Goal: Task Accomplishment & Management: Manage account settings

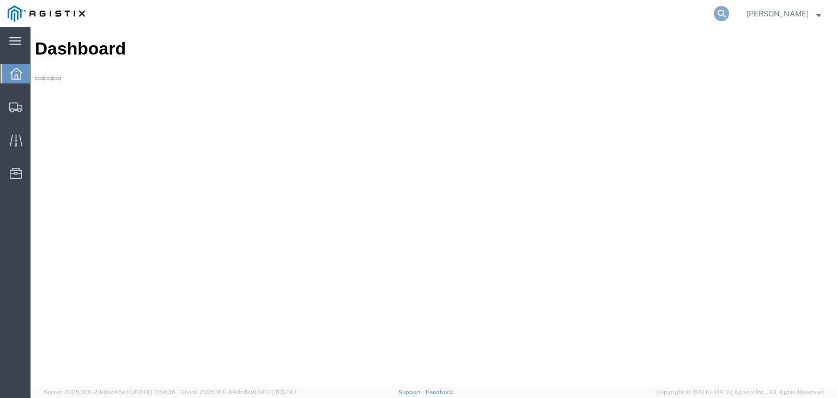
click at [729, 11] on icon at bounding box center [721, 13] width 15 height 15
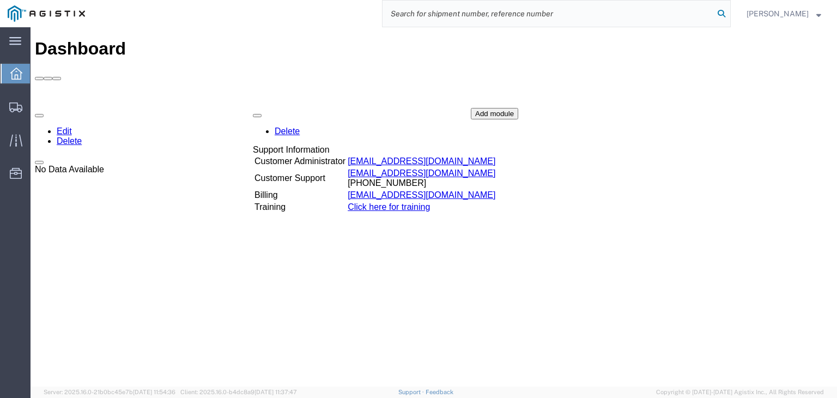
paste input "56496224"
type input "56496224"
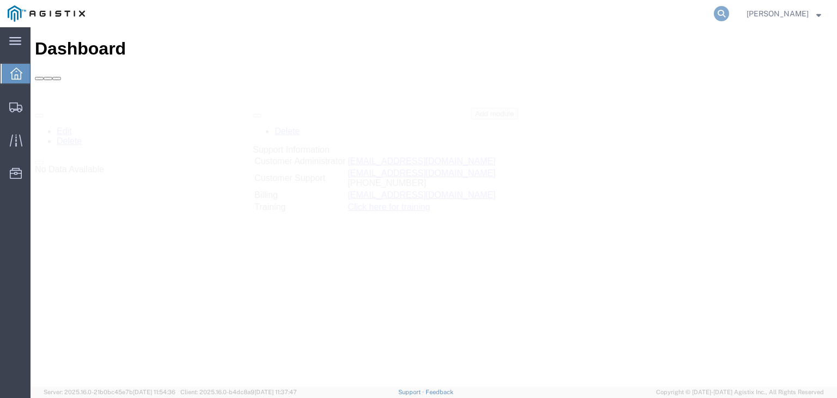
click at [729, 16] on icon at bounding box center [721, 13] width 15 height 15
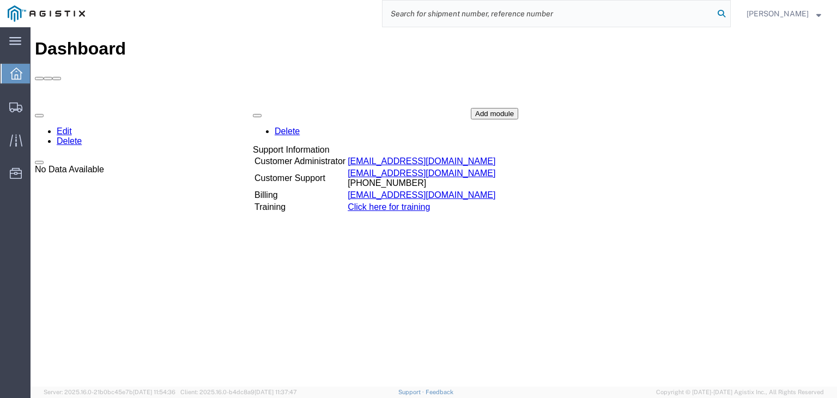
paste input "56496224"
type input "56496224"
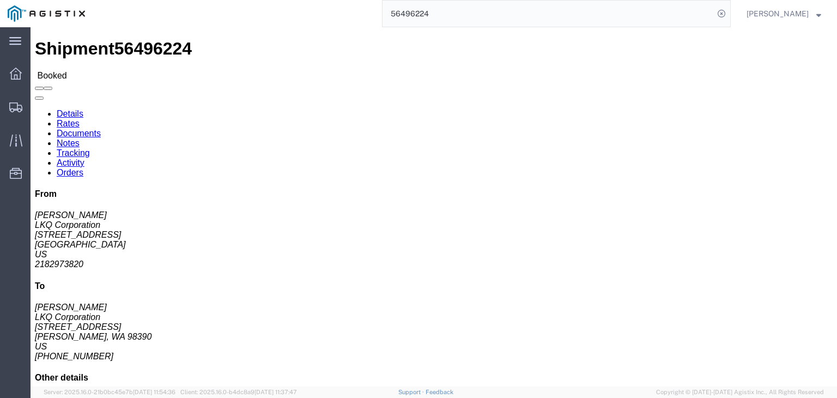
click link "Notes"
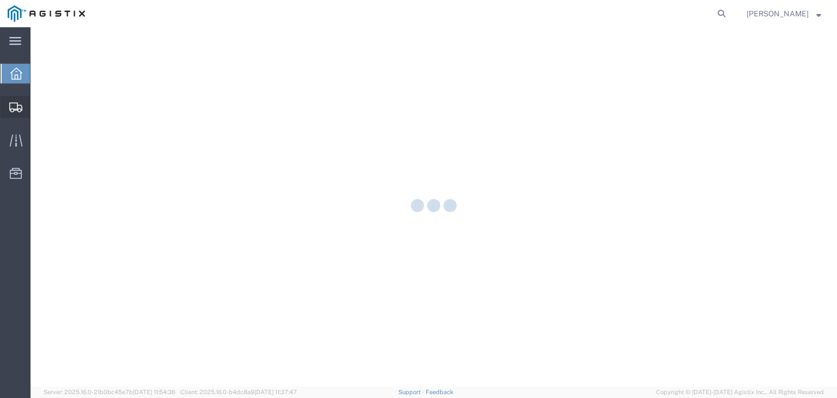
click at [26, 101] on div at bounding box center [16, 107] width 31 height 22
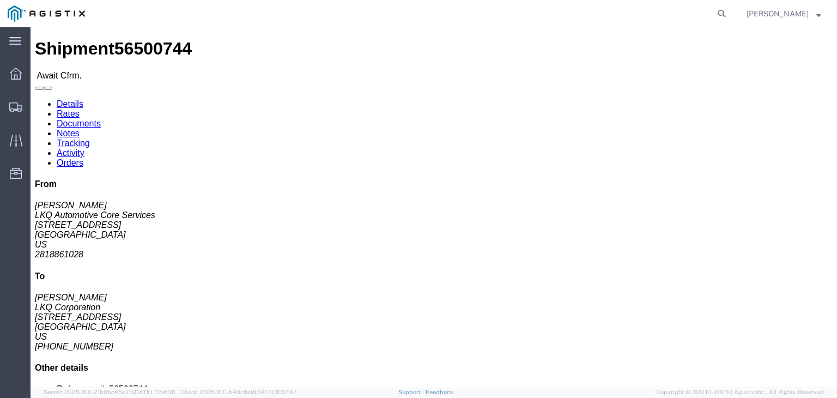
click button "Decline Shipment"
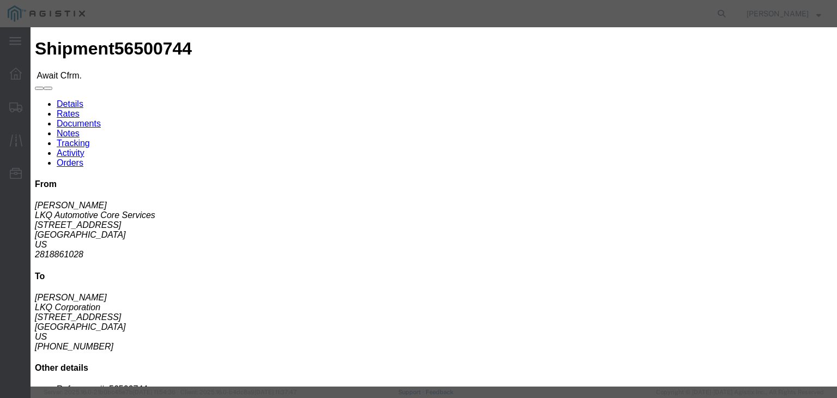
click select "Select Can't haul at contracted rate Can't meet deliver by date / time Can't me…"
select select "Can't haul at contracted rate"
click select "Select Can't haul at contracted rate Can't meet deliver by date / time Can't me…"
click button "Decline"
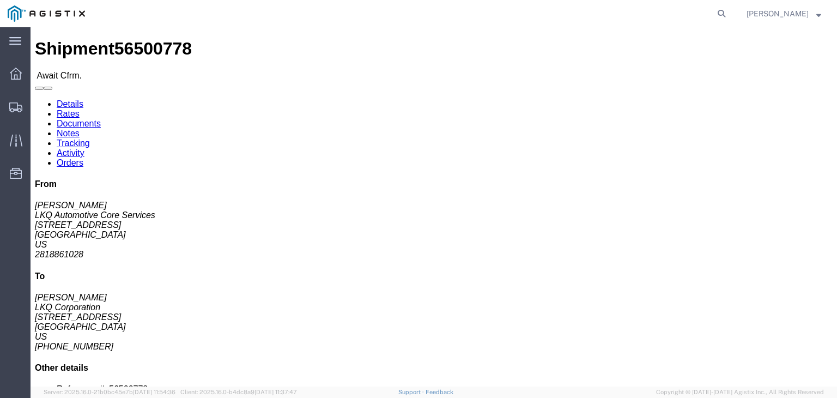
click button "Decline Shipment"
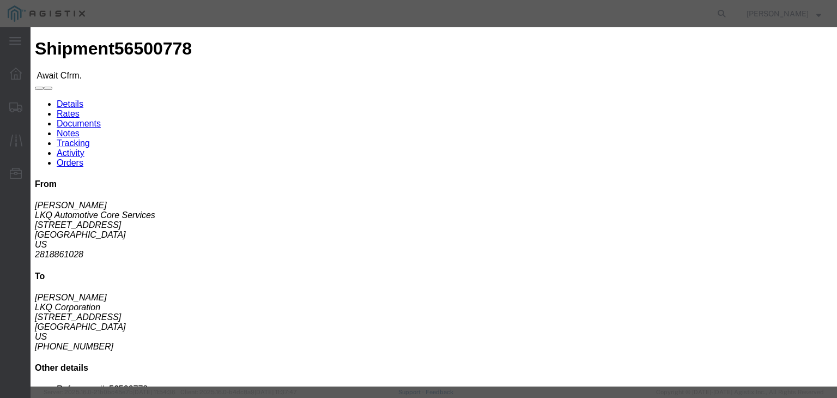
click select "Select Can't haul at contracted rate Can't meet deliver by date / time Can't me…"
select select "Can't haul at contracted rate"
click select "Select Can't haul at contracted rate Can't meet deliver by date / time Can't me…"
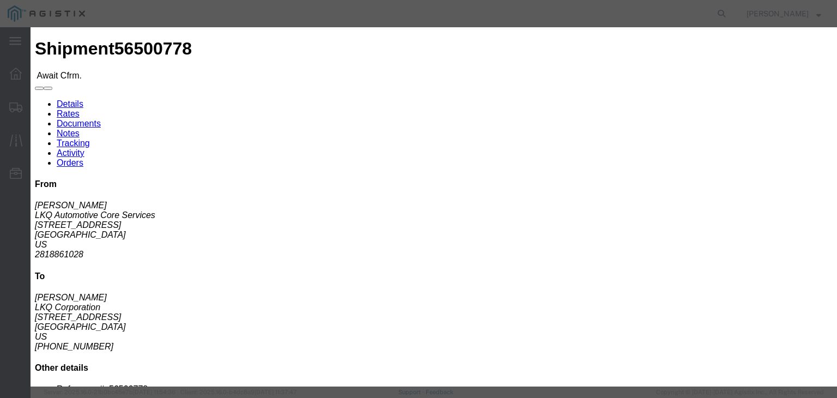
click button "Decline"
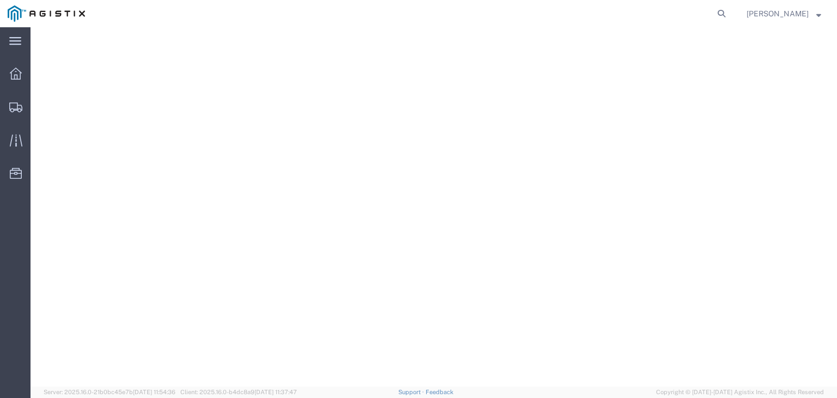
scroll to position [396, 0]
